Goal: Find specific page/section: Find specific page/section

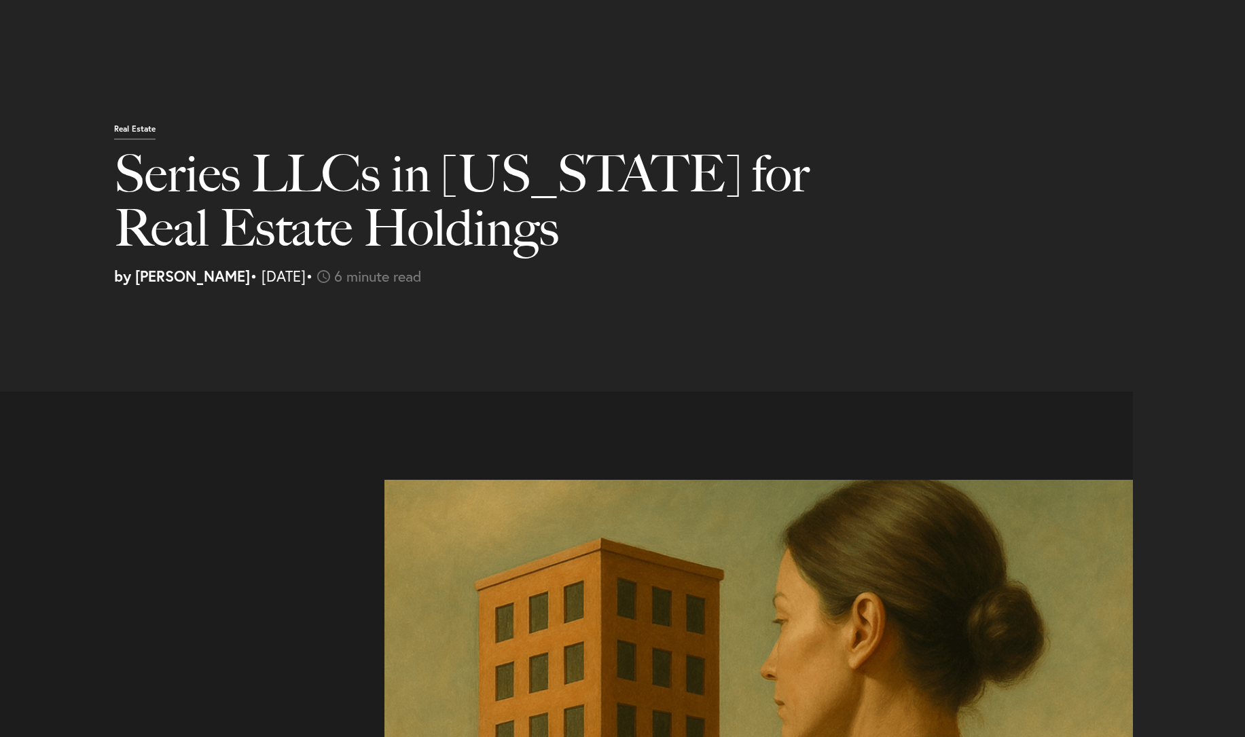
select select "US"
select select "Austin"
select select "Business and Civil Litigation"
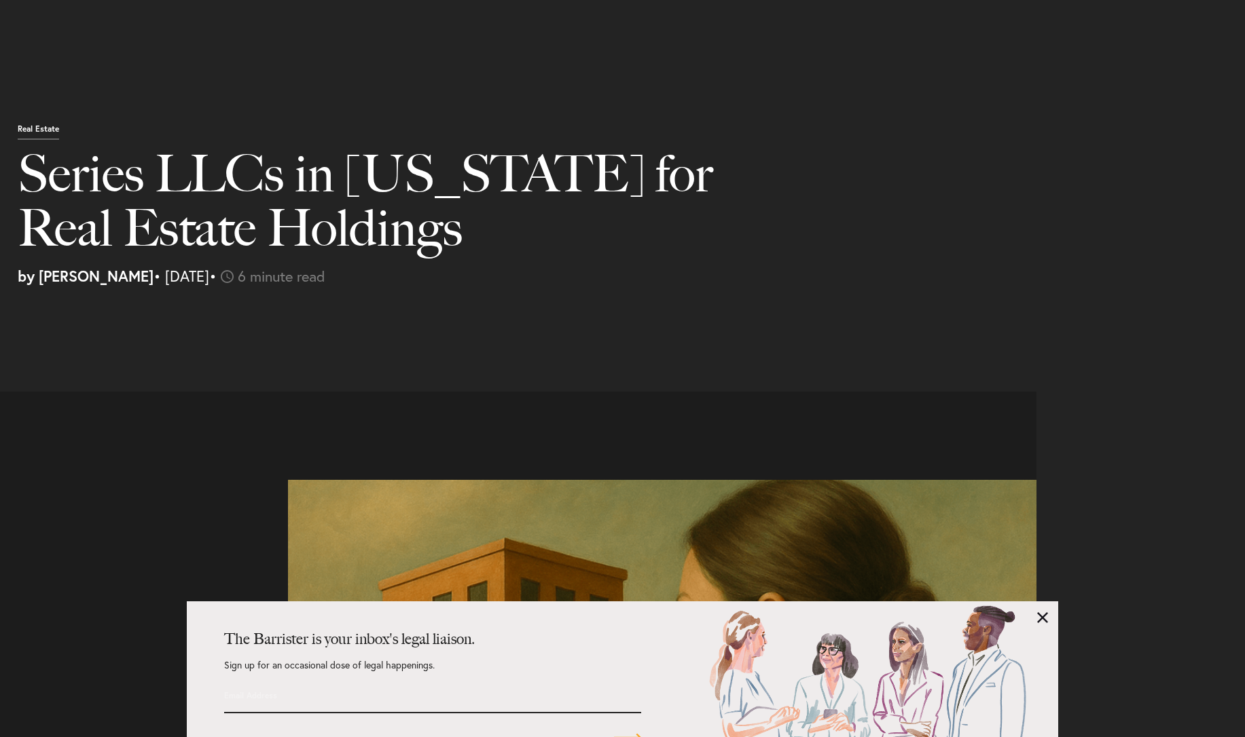
scroll to position [1710, 0]
click at [1042, 615] on link at bounding box center [1042, 617] width 11 height 11
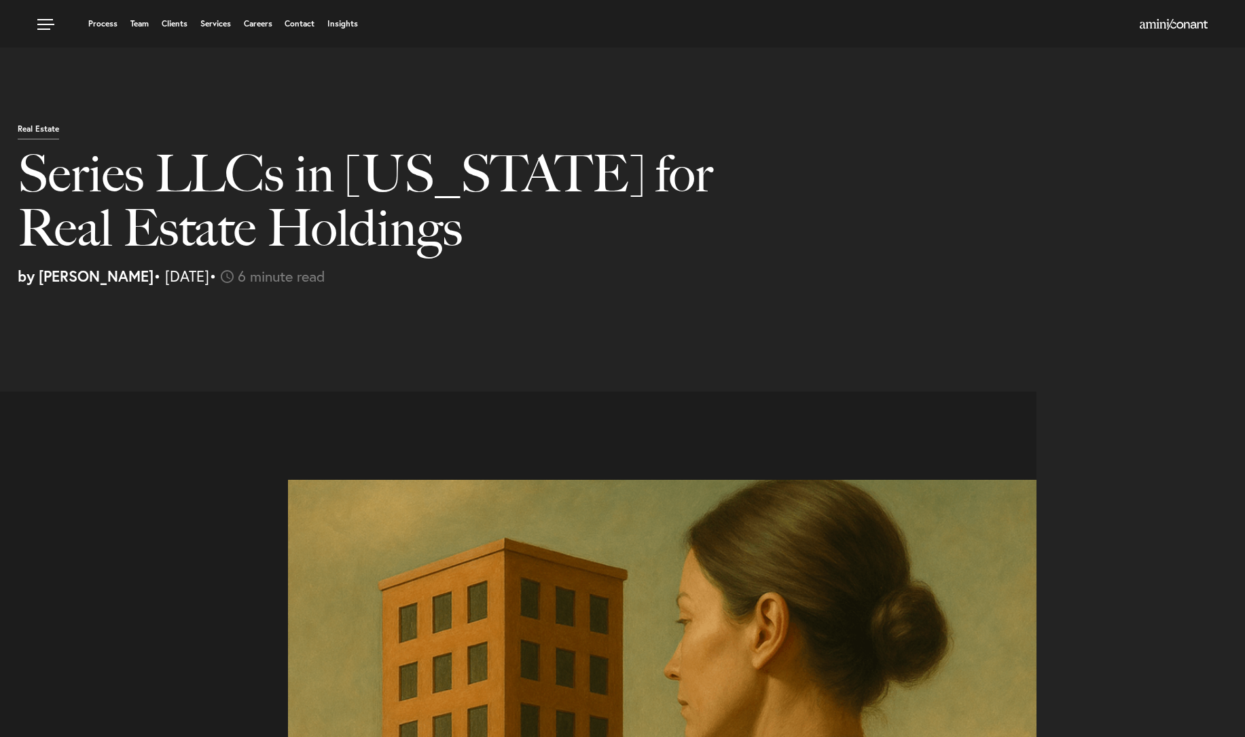
scroll to position [0, 0]
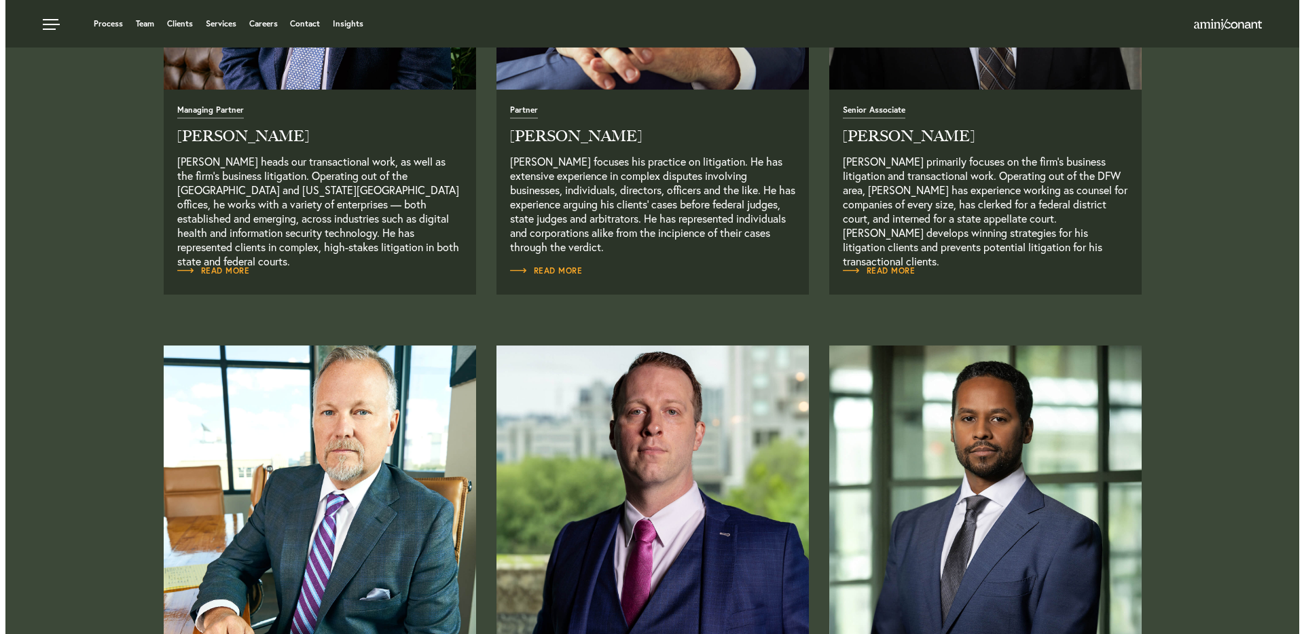
scroll to position [754, 0]
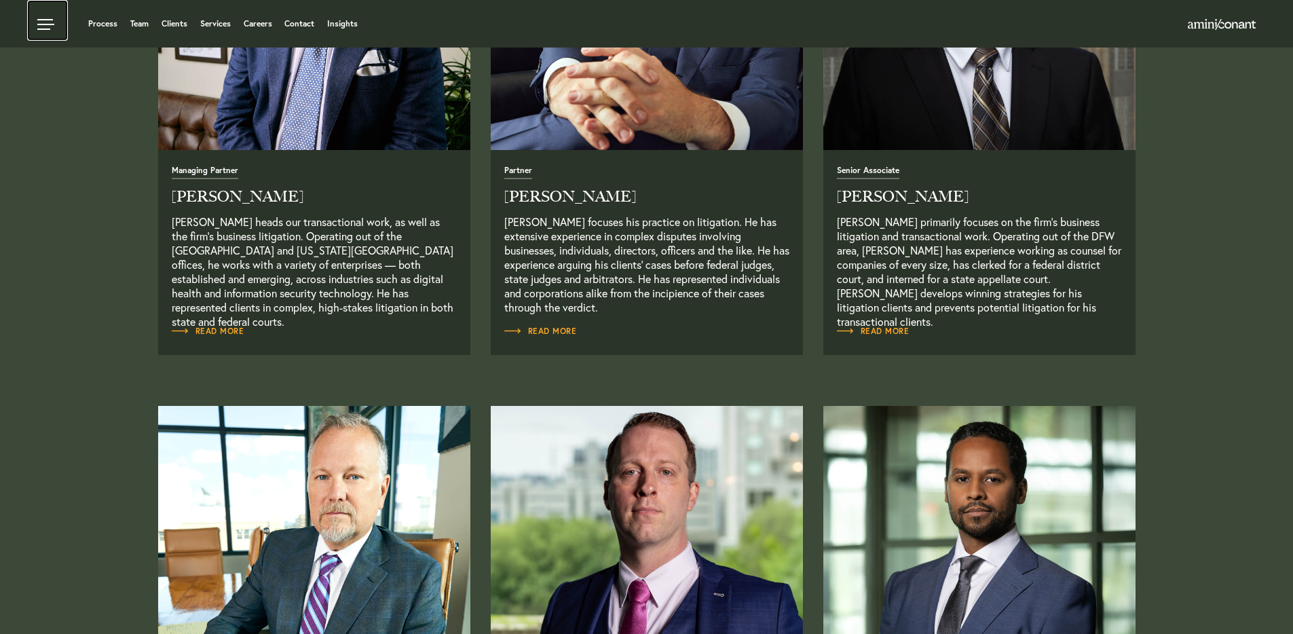
click at [51, 28] on link at bounding box center [47, 20] width 41 height 41
